Goal: Transaction & Acquisition: Purchase product/service

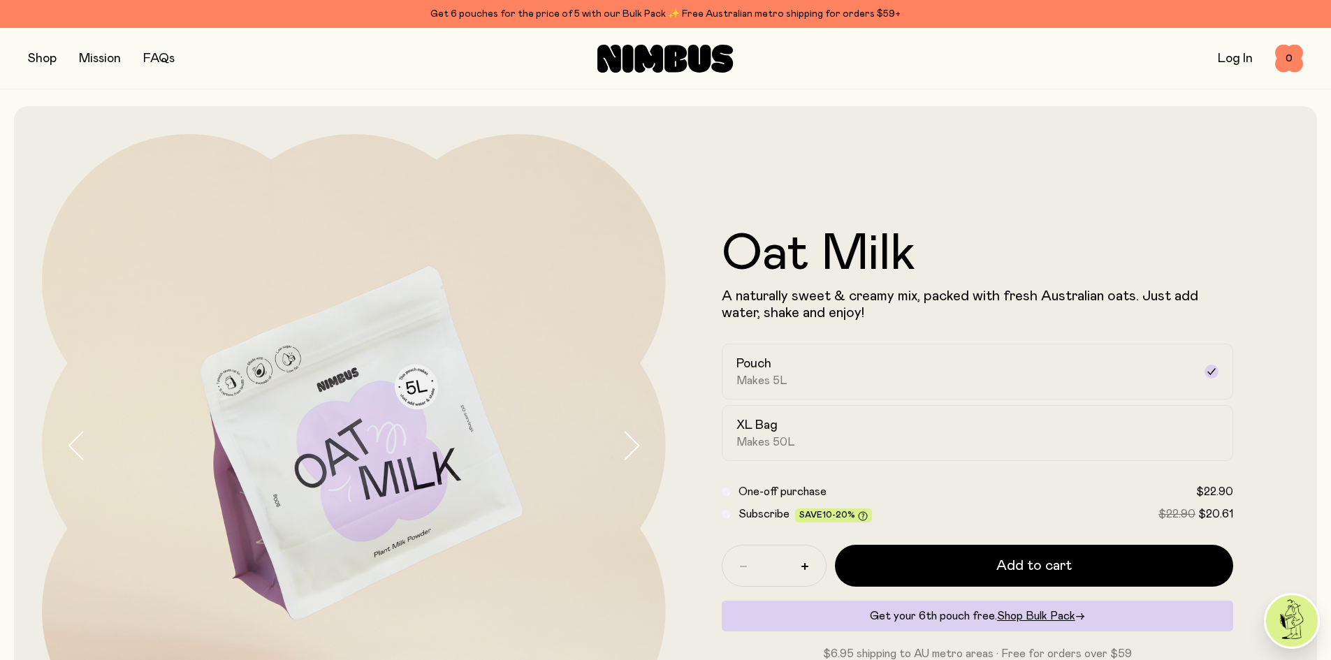
click at [162, 55] on link "FAQs" at bounding box center [158, 58] width 31 height 13
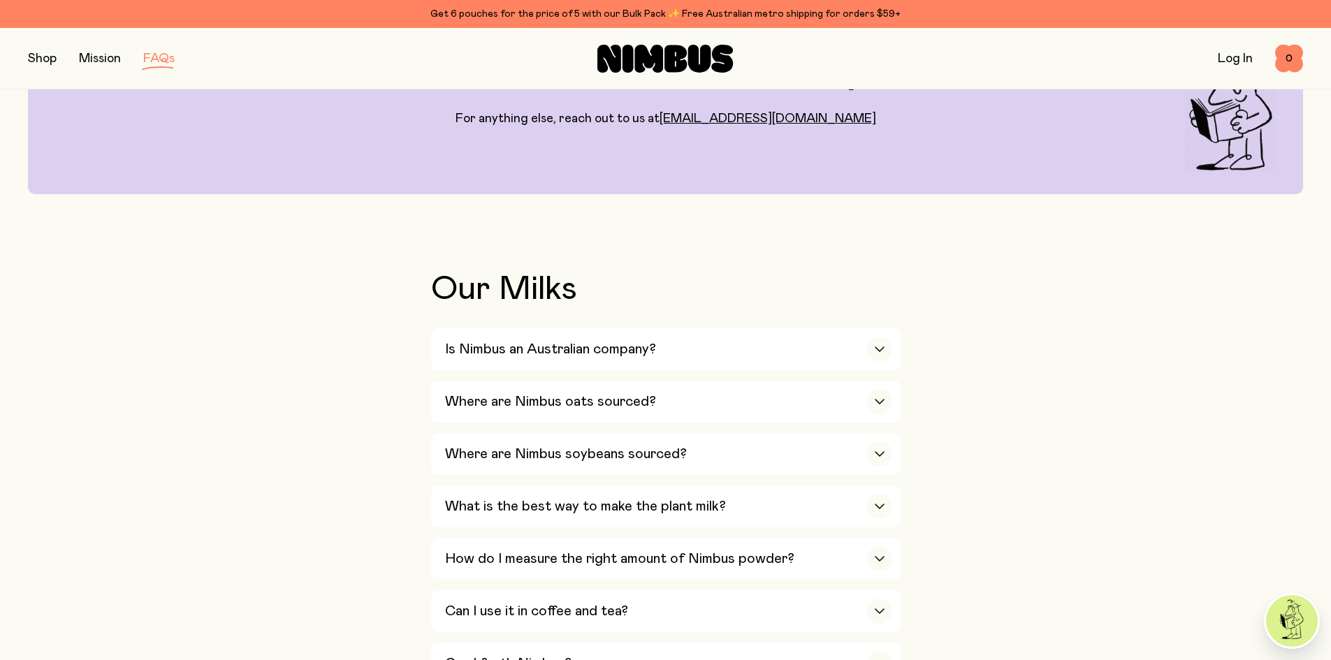
scroll to position [419, 0]
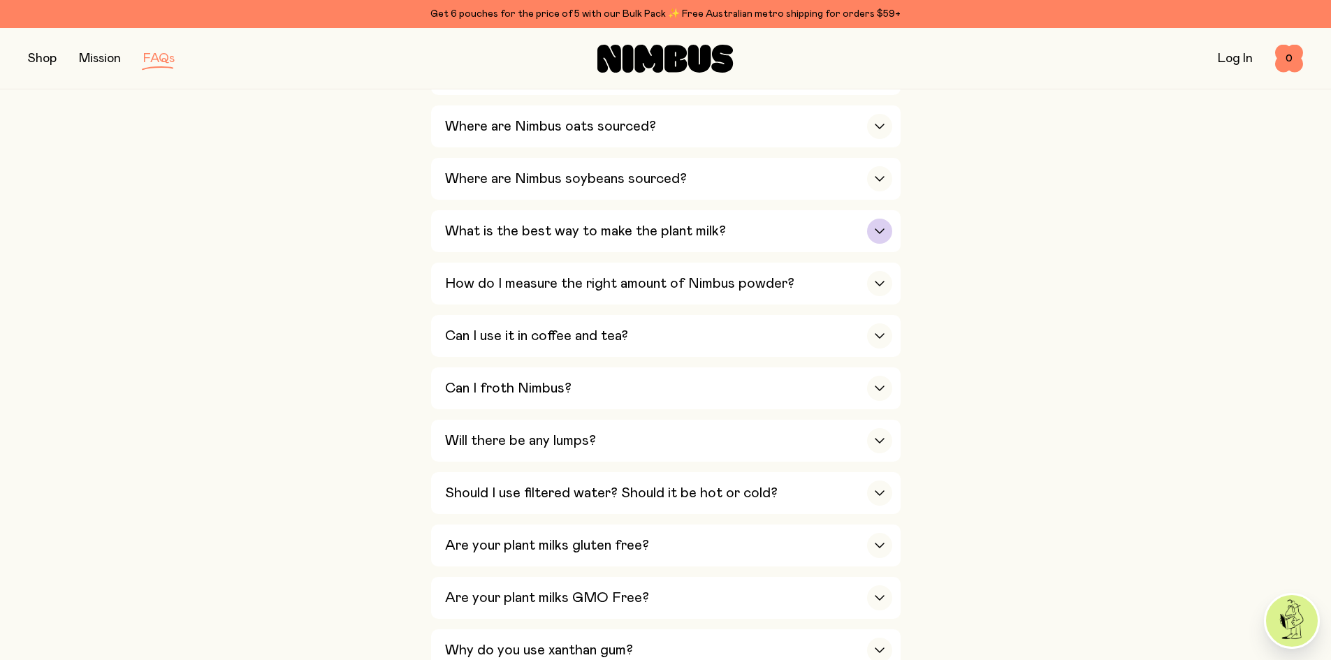
click at [715, 230] on h3 "What is the best way to make the plant milk?" at bounding box center [585, 231] width 281 height 17
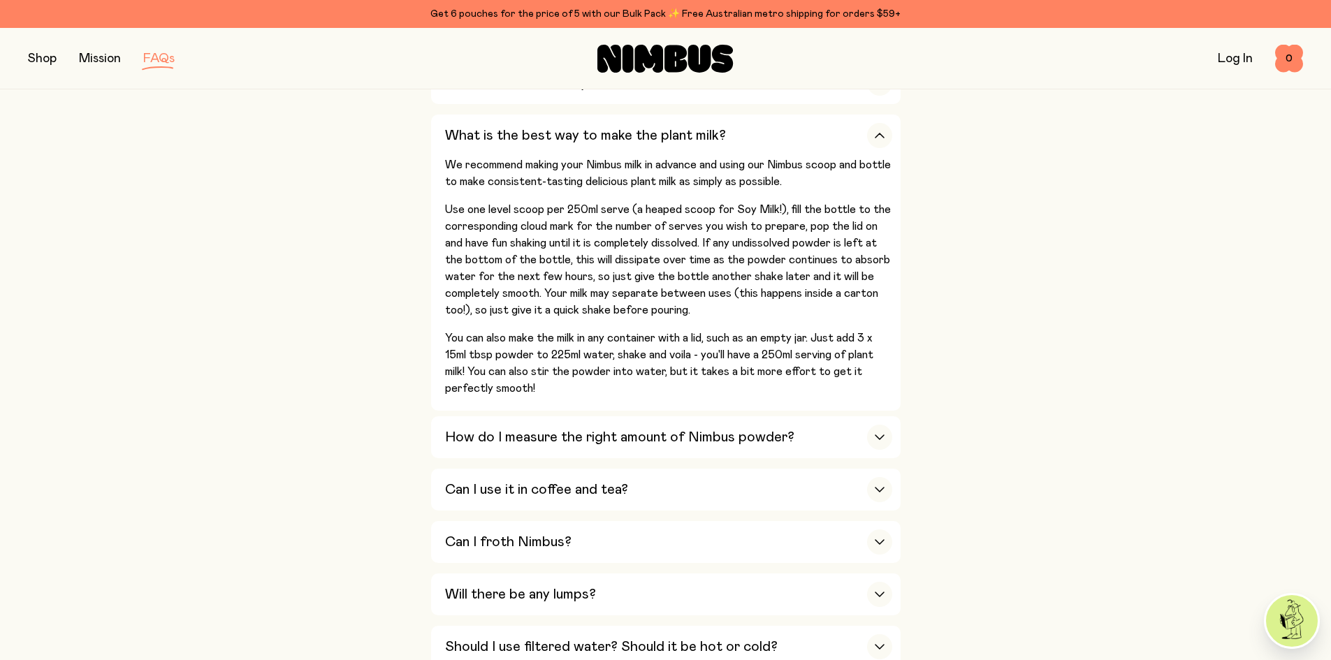
scroll to position [629, 0]
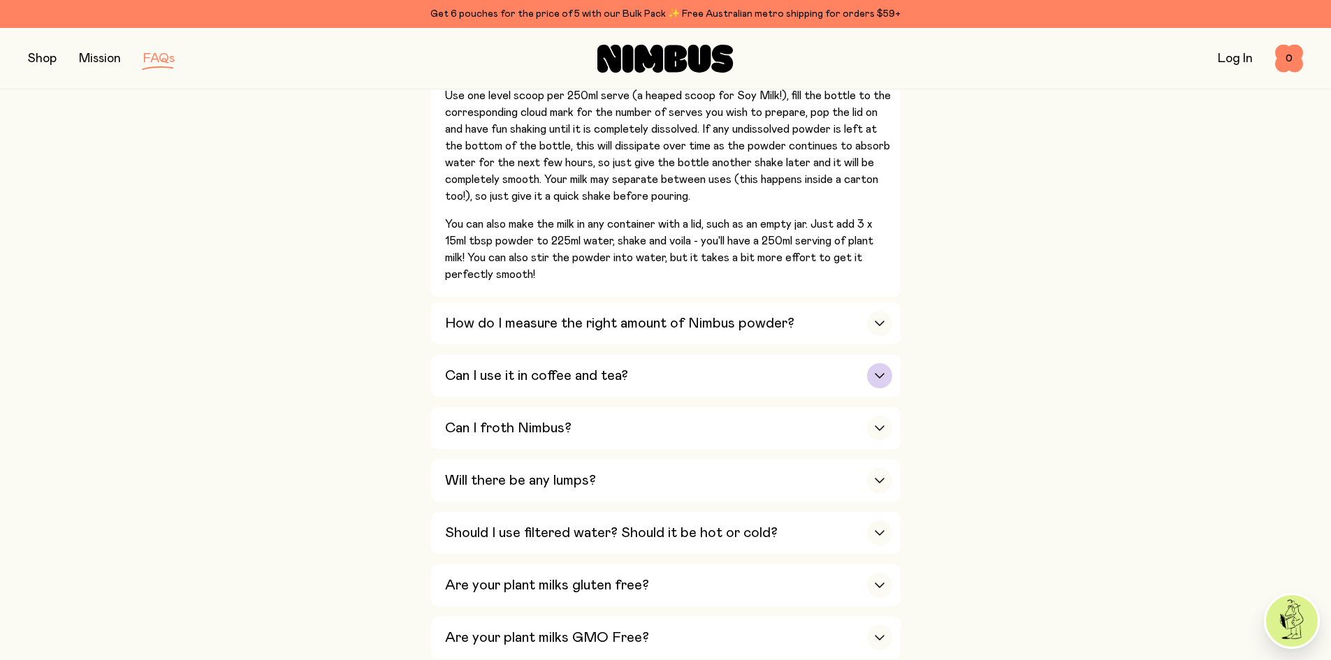
click at [857, 378] on div "Can I use it in coffee and tea?" at bounding box center [668, 376] width 447 height 42
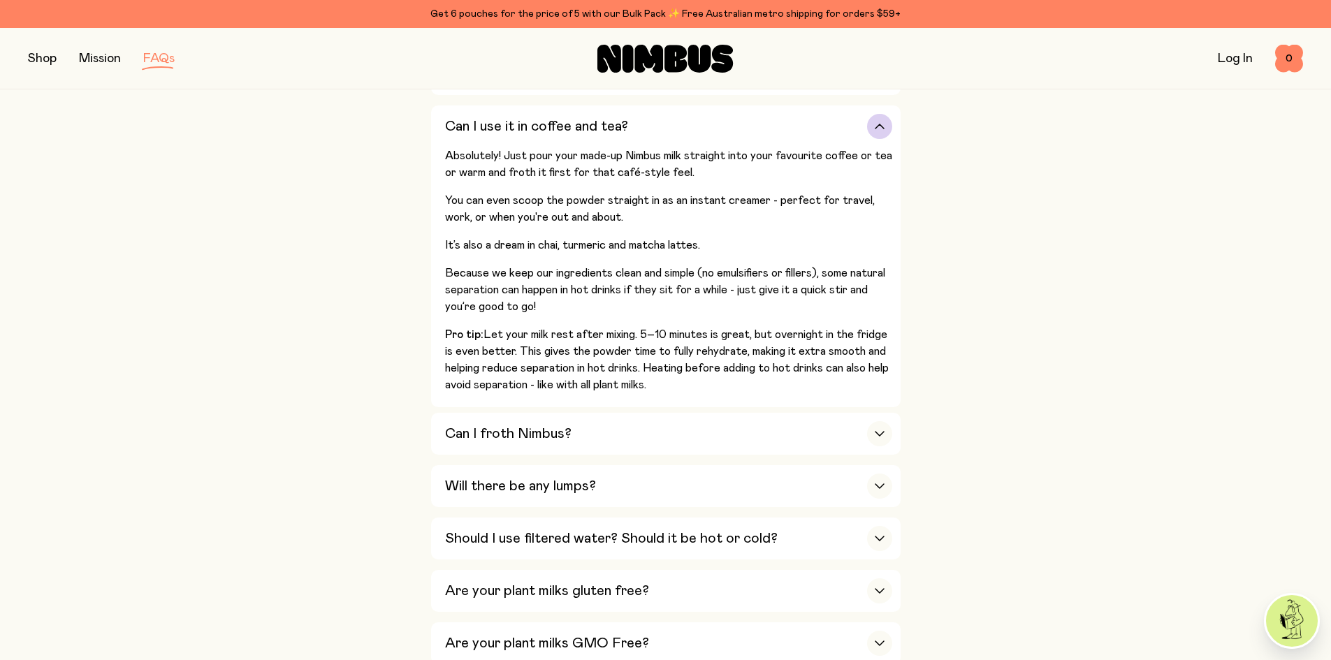
drag, startPoint x: 572, startPoint y: 352, endPoint x: 784, endPoint y: 357, distance: 212.5
click at [783, 357] on p "Pro tip: Let your milk rest after mixing. 5–10 minutes is great, but overnight …" at bounding box center [668, 359] width 447 height 67
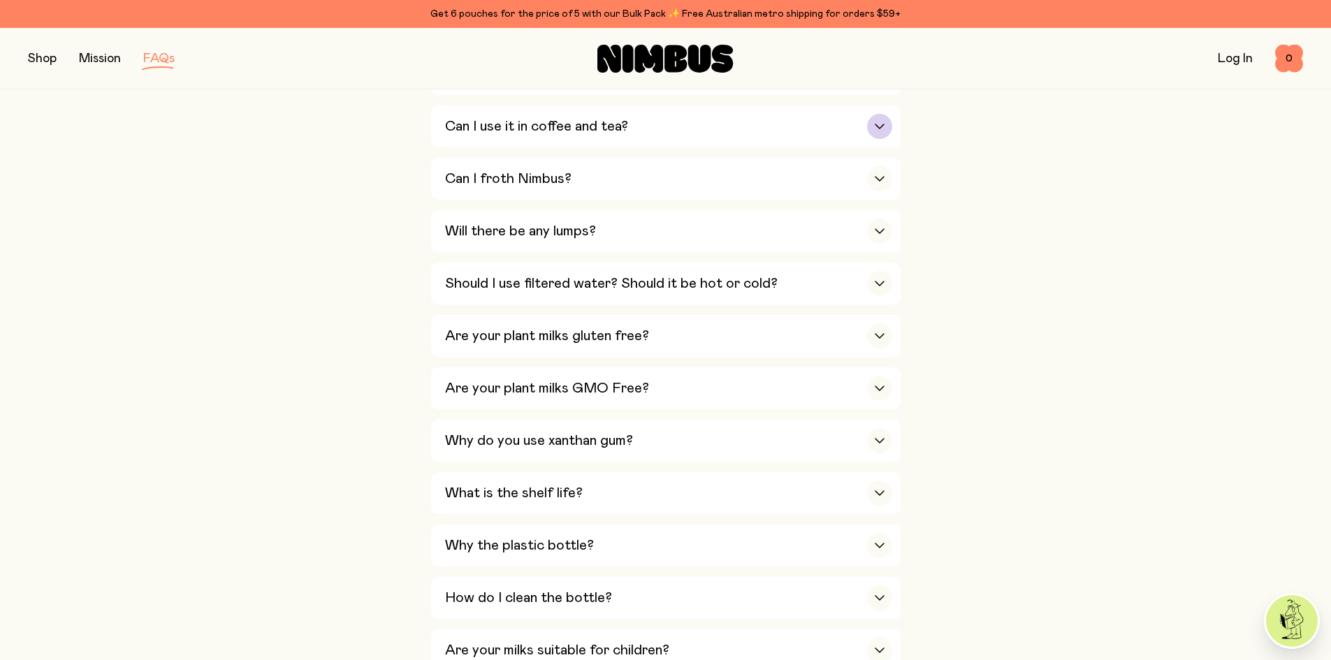
click at [887, 120] on div "button" at bounding box center [879, 126] width 25 height 25
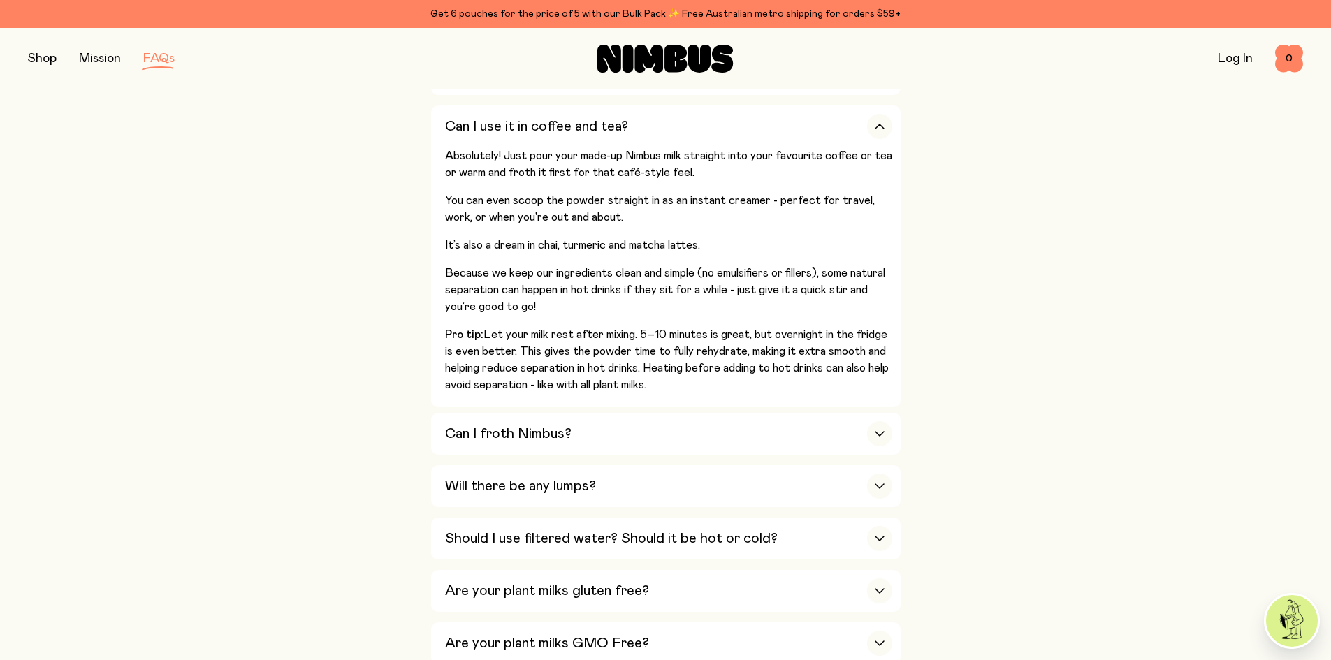
click at [885, 421] on div "button" at bounding box center [879, 433] width 25 height 25
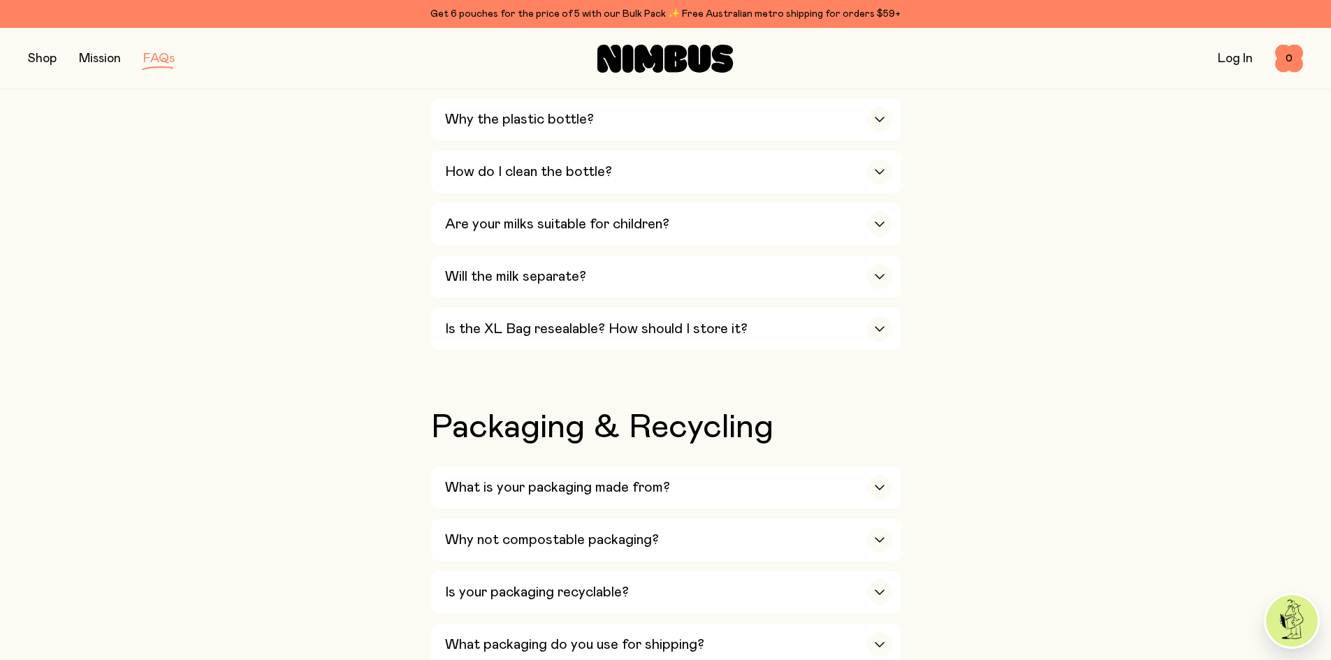
scroll to position [1503, 0]
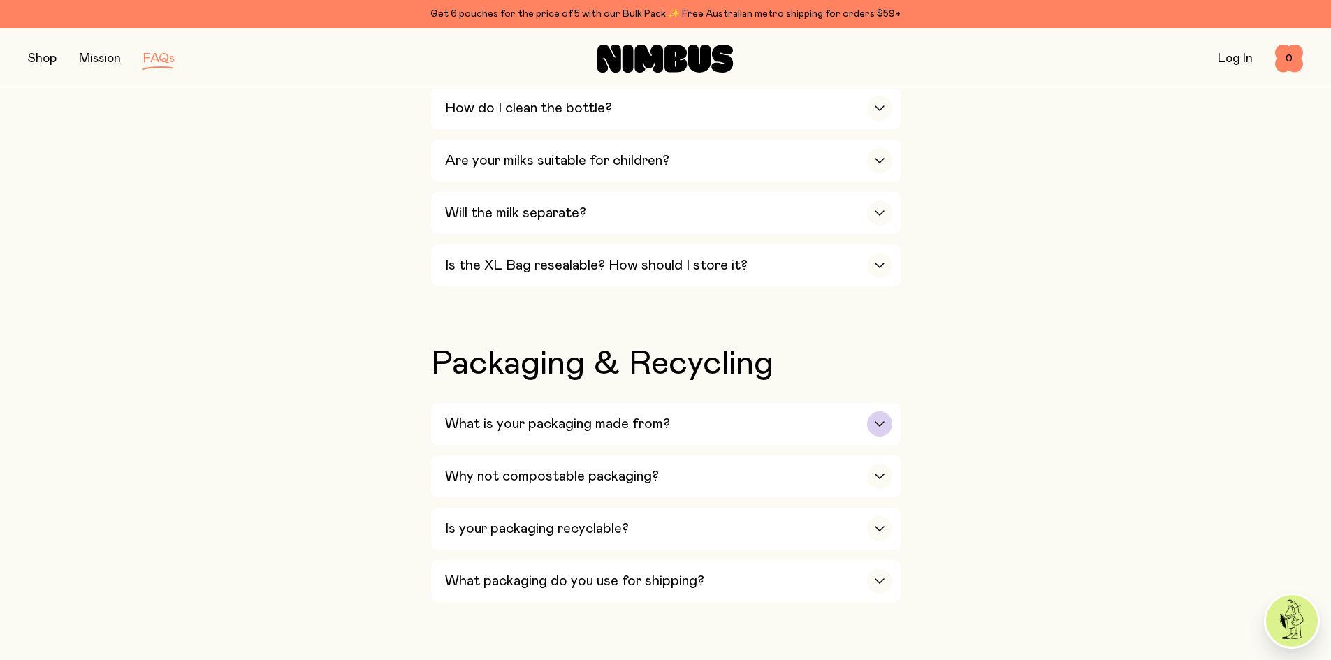
click at [700, 414] on div "What is your packaging made from?" at bounding box center [668, 424] width 447 height 42
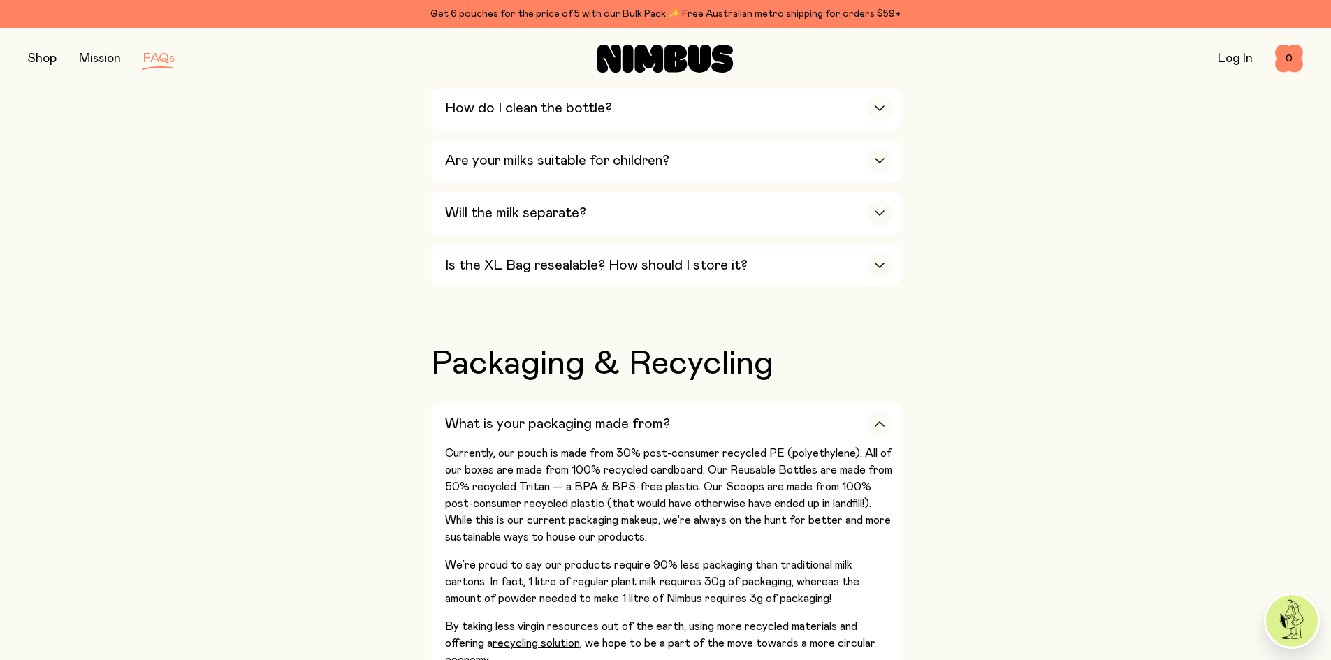
drag, startPoint x: 583, startPoint y: 569, endPoint x: 995, endPoint y: 552, distance: 412.6
click at [995, 552] on div "Our Milks Is Nimbus an Australian company? Yes! We are Australian owned and ope…" at bounding box center [665, 402] width 1275 height 2979
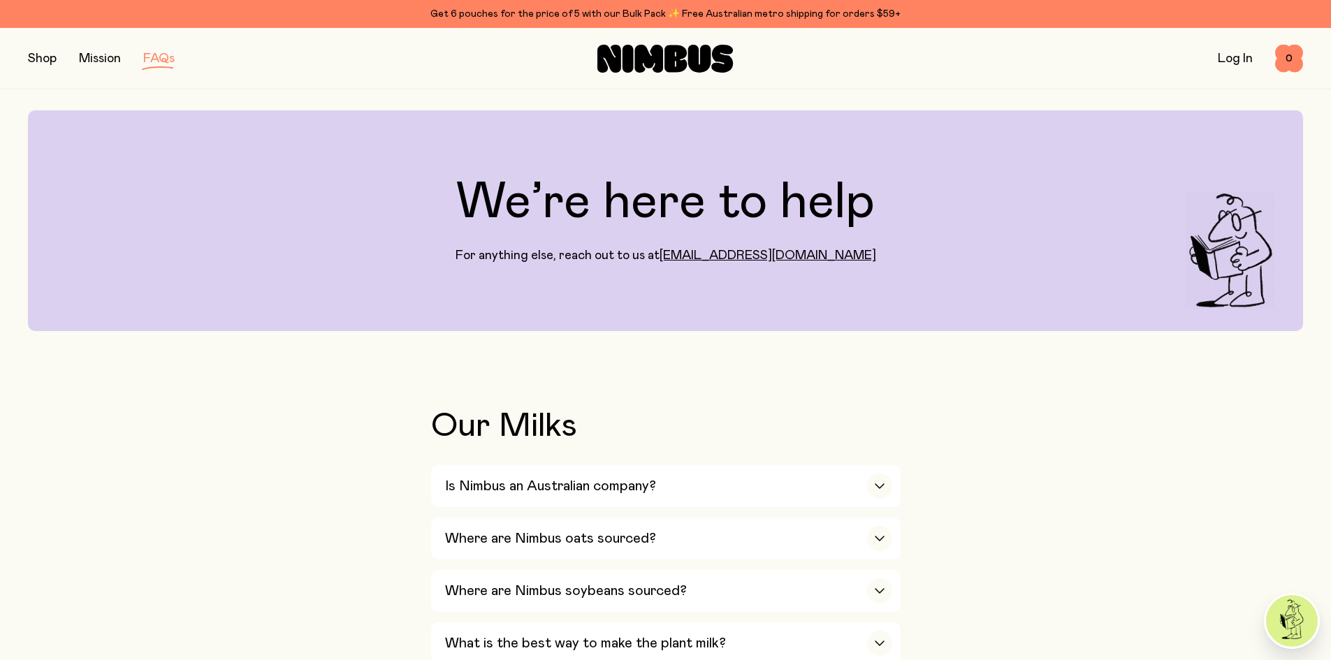
scroll to position [0, 0]
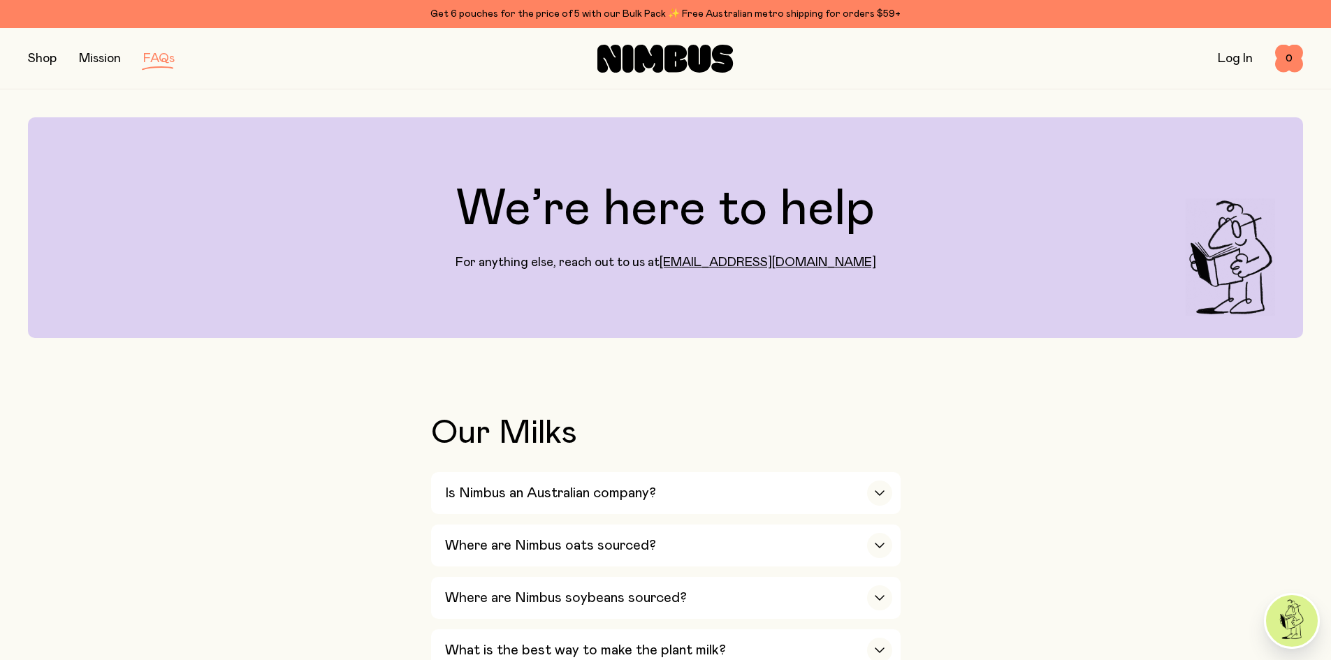
click at [46, 61] on button "button" at bounding box center [42, 59] width 29 height 20
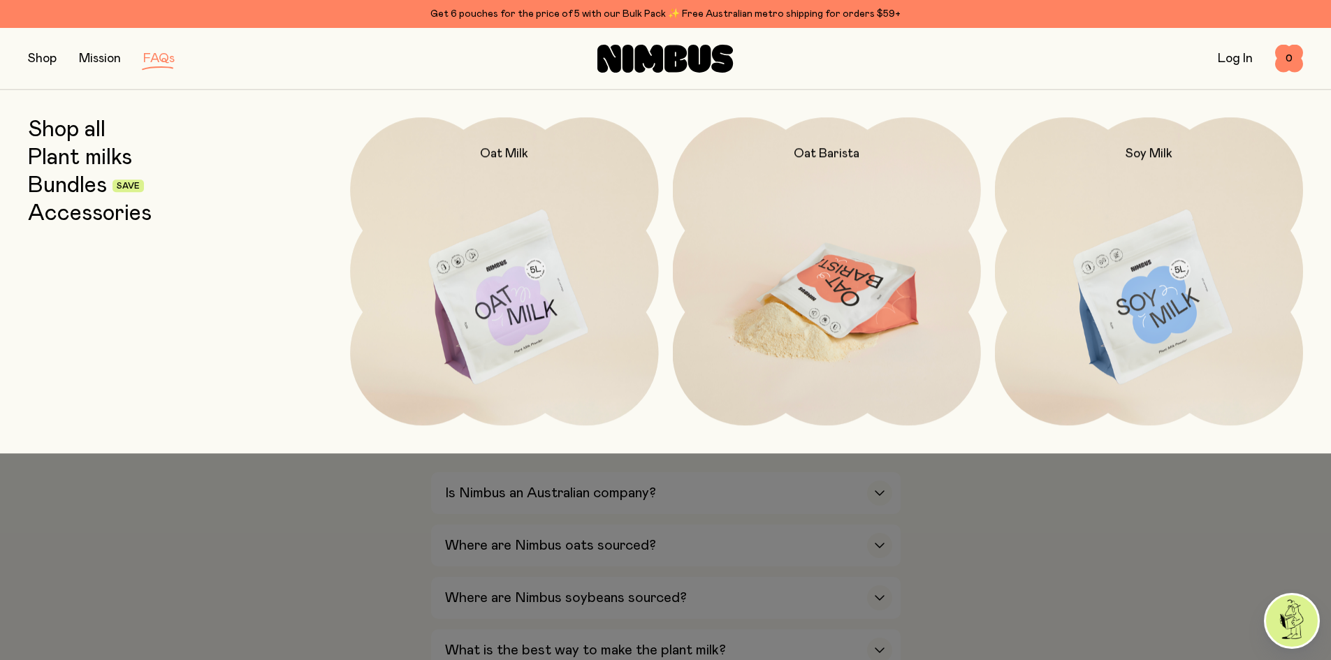
click at [872, 273] on img at bounding box center [827, 298] width 308 height 362
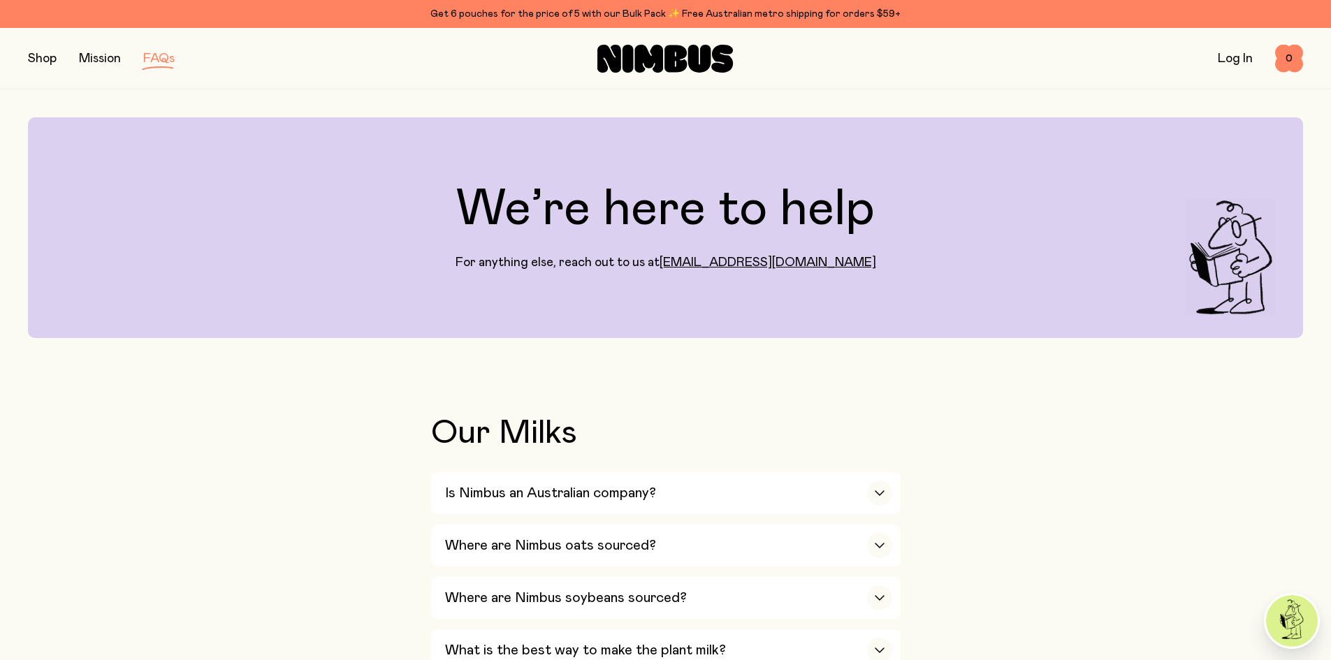
click at [36, 57] on button "button" at bounding box center [42, 59] width 29 height 20
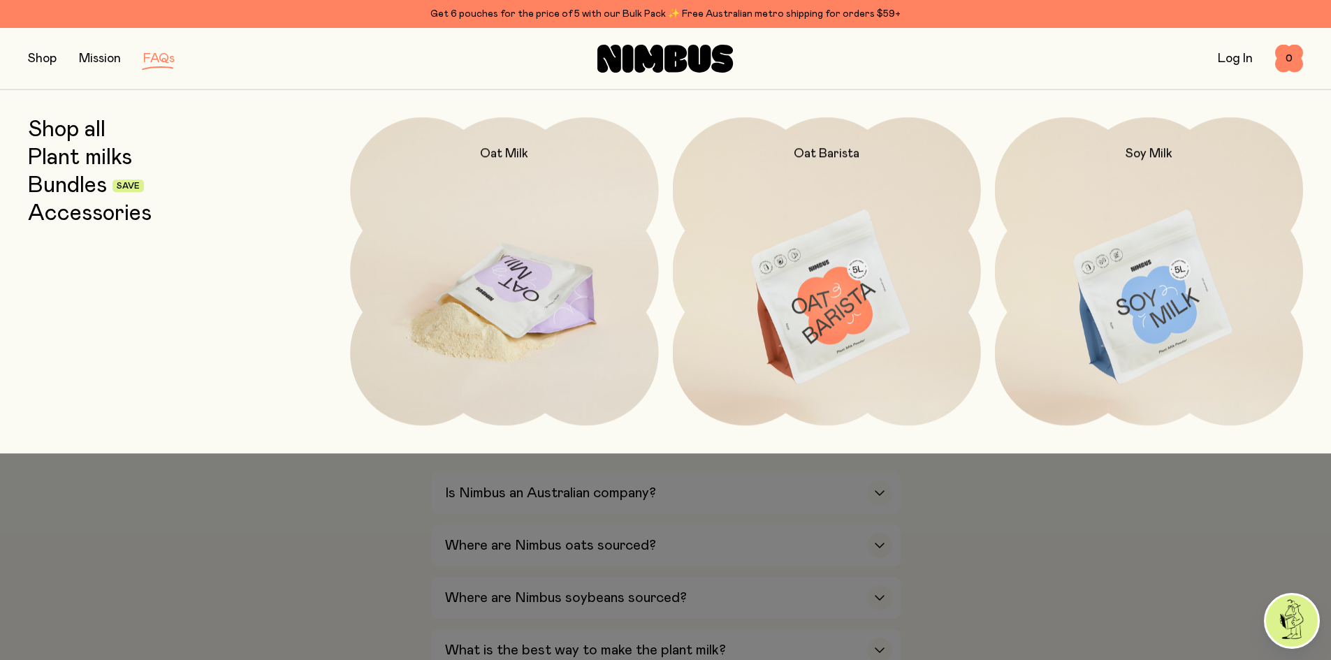
click at [518, 286] on img at bounding box center [504, 298] width 308 height 362
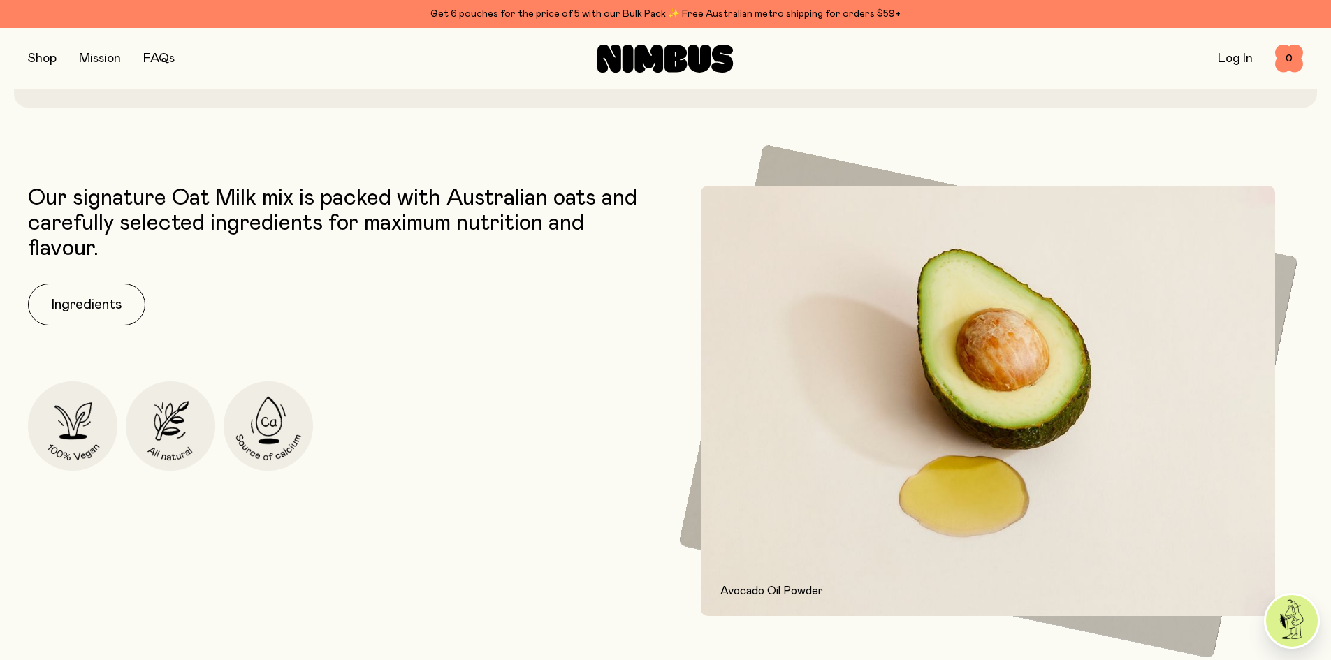
scroll to position [699, 0]
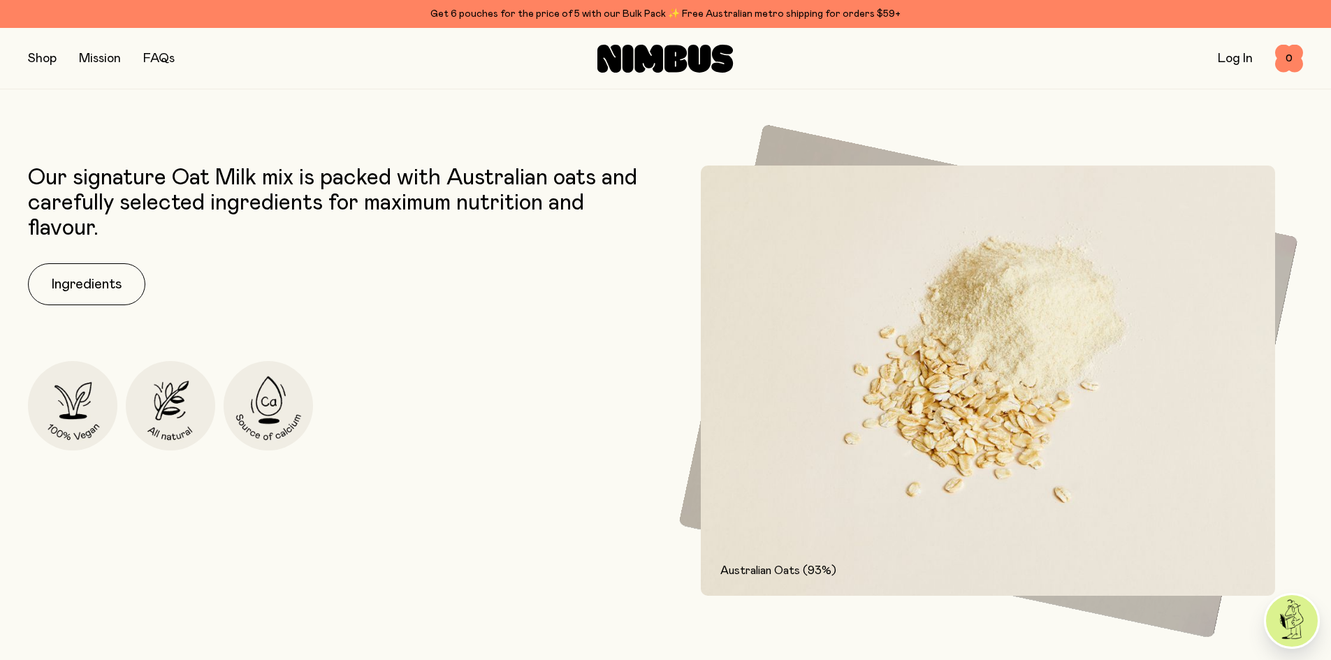
click at [38, 66] on button "button" at bounding box center [42, 59] width 29 height 20
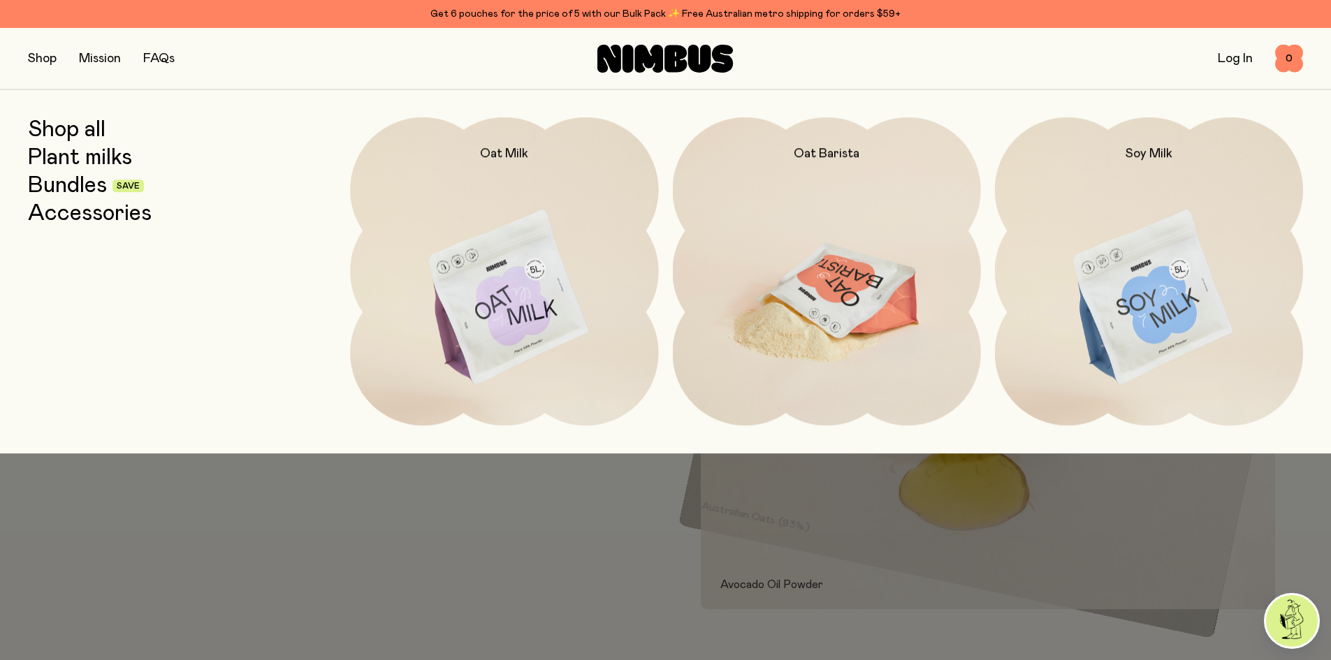
click at [830, 291] on img at bounding box center [827, 298] width 308 height 362
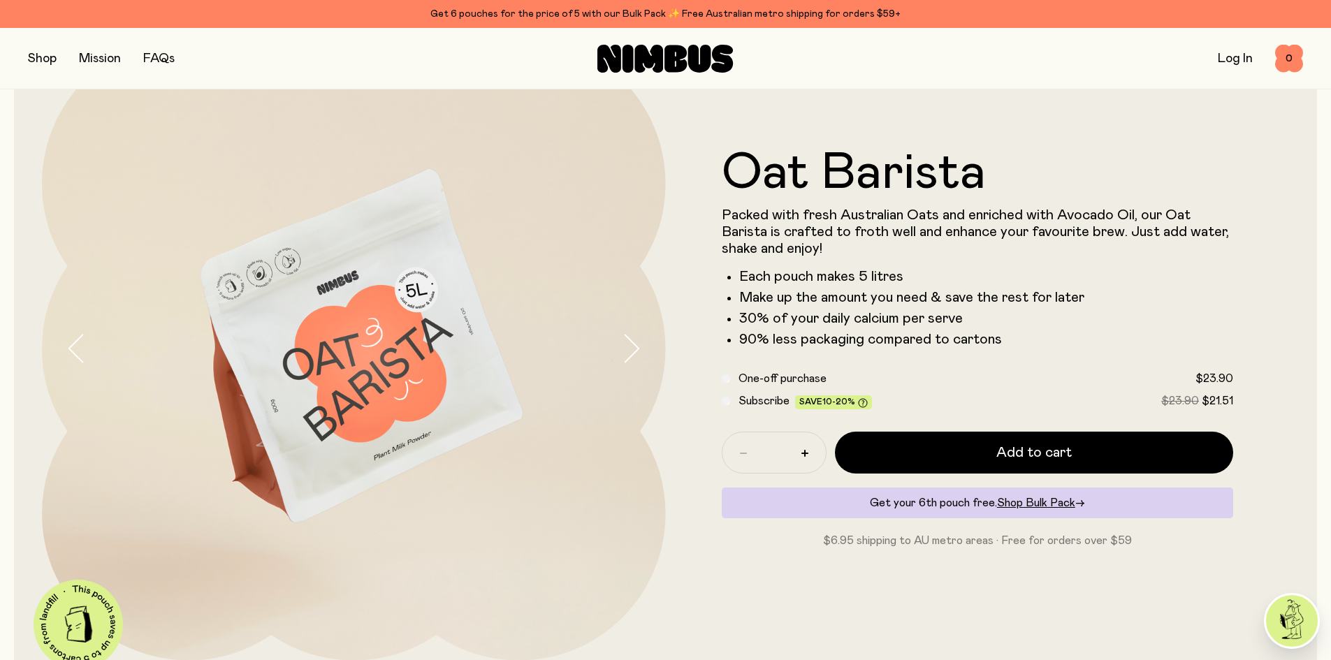
scroll to position [65, 0]
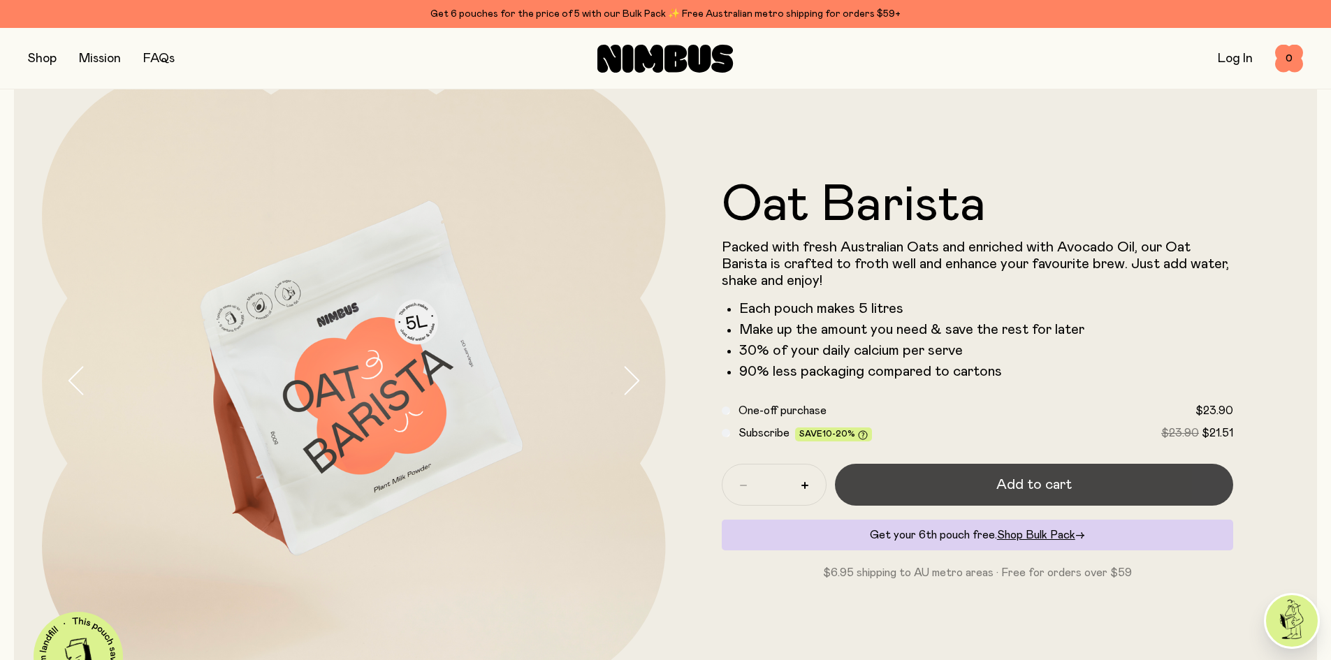
click at [1040, 487] on span "Add to cart" at bounding box center [1033, 485] width 75 height 20
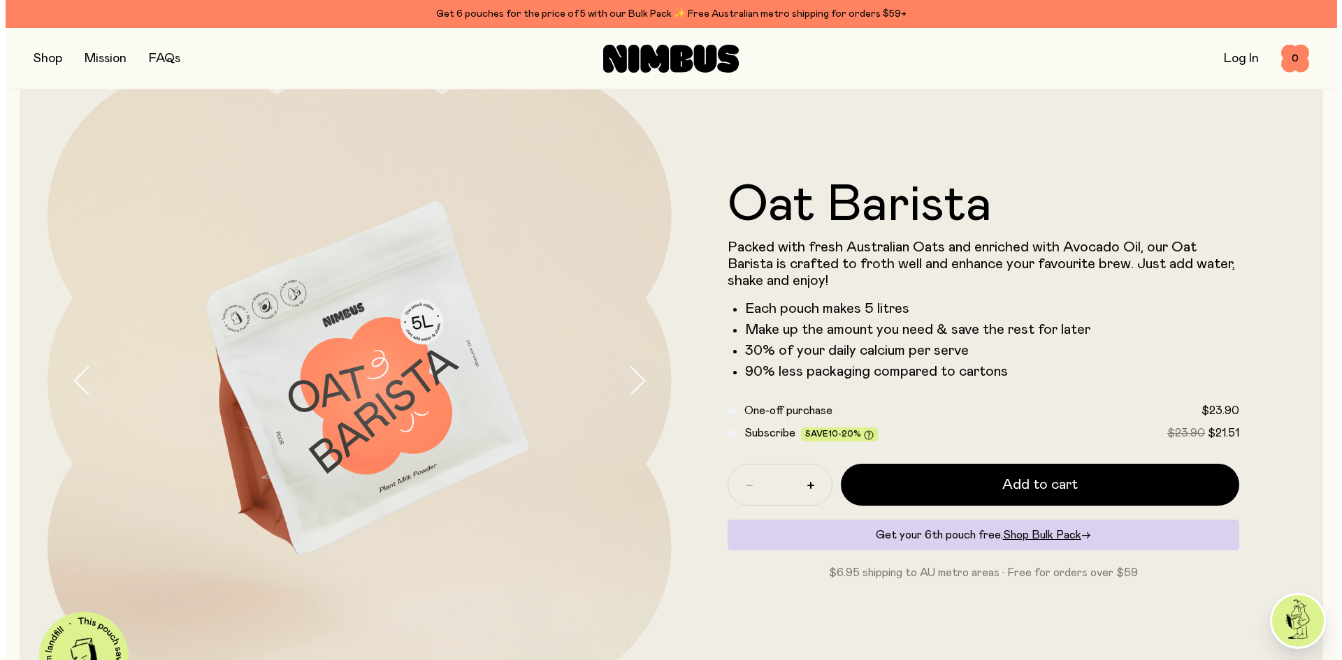
scroll to position [0, 0]
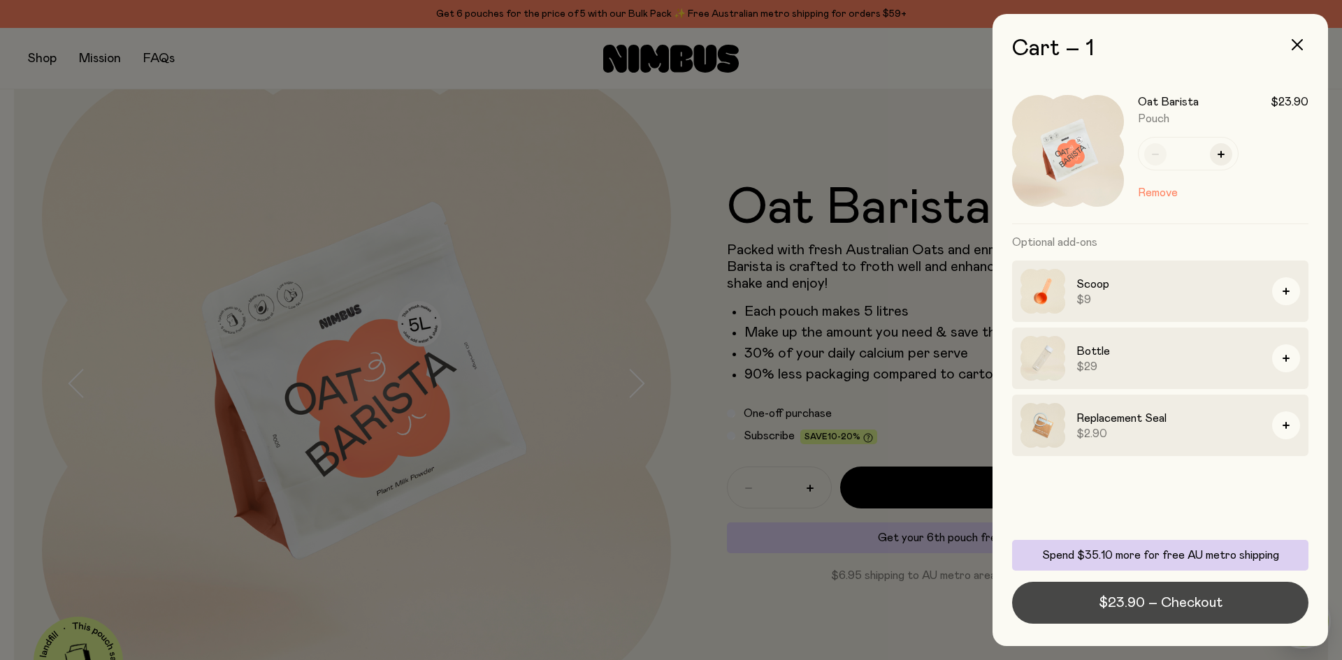
click at [1158, 600] on span "$23.90 – Checkout" at bounding box center [1160, 603] width 124 height 20
